Goal: Find specific page/section: Find specific page/section

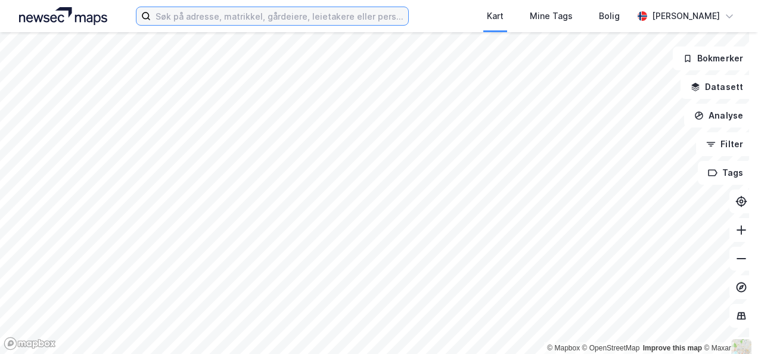
click at [192, 11] on input at bounding box center [279, 16] width 257 height 18
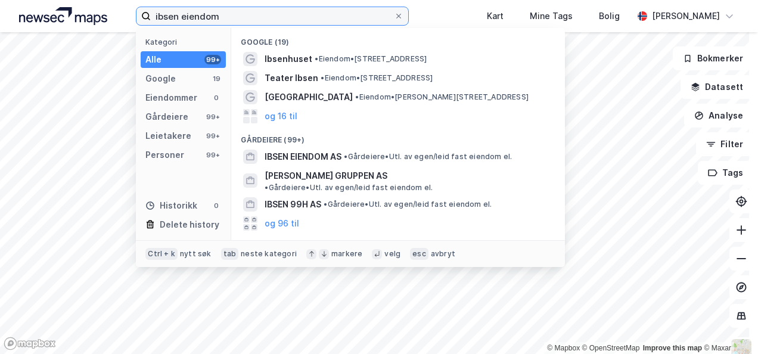
type input "ibsen eiendom"
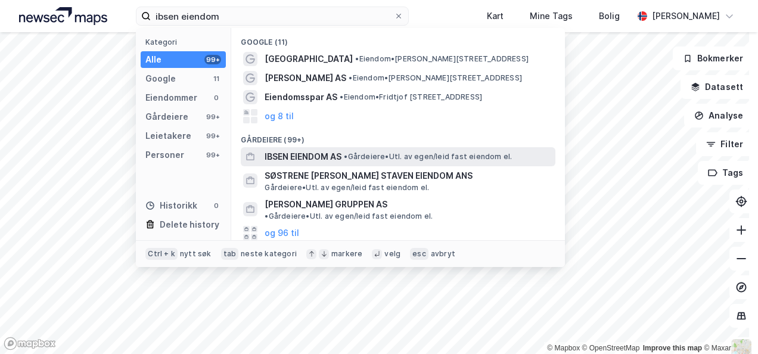
click at [296, 157] on span "IBSEN EIENDOM AS" at bounding box center [303, 157] width 77 height 14
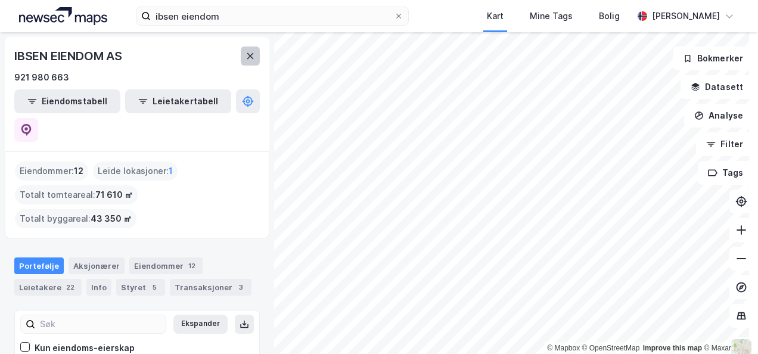
click at [251, 52] on icon at bounding box center [251, 56] width 10 height 10
